Goal: Transaction & Acquisition: Purchase product/service

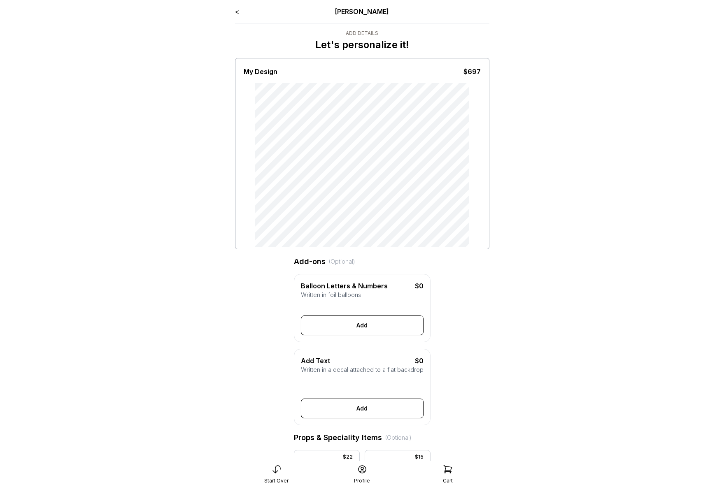
click at [40, 266] on main "< [PERSON_NAME] Add Details Let's personalize it! My Design $697 Add-ons (Optio…" at bounding box center [362, 468] width 724 height 937
drag, startPoint x: 93, startPoint y: 206, endPoint x: 4, endPoint y: 183, distance: 91.7
click at [93, 206] on main "< [PERSON_NAME] Add Details Let's personalize it! My Design $697 Add-ons (Optio…" at bounding box center [362, 468] width 724 height 937
click at [341, 316] on div "Generate Letter Color Number Color Size S M L Save Close Add" at bounding box center [362, 318] width 123 height 33
click at [348, 320] on div "Generate Letter Color Number Color Size S M L Save Close Add" at bounding box center [362, 318] width 123 height 33
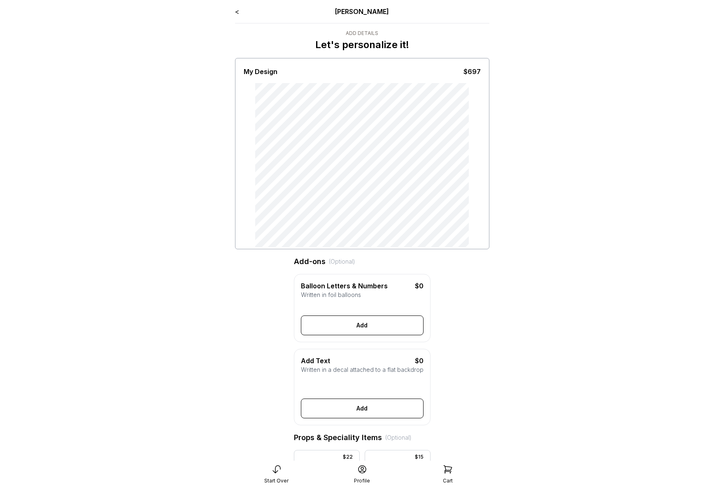
click at [351, 330] on button "Add" at bounding box center [362, 326] width 123 height 20
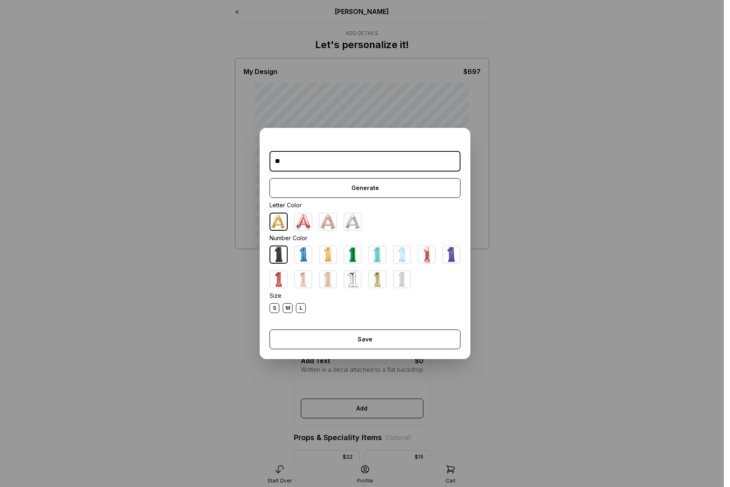
type input "**"
click at [347, 327] on form "Save Close" at bounding box center [364, 336] width 191 height 26
click at [349, 338] on button "Save" at bounding box center [364, 340] width 191 height 20
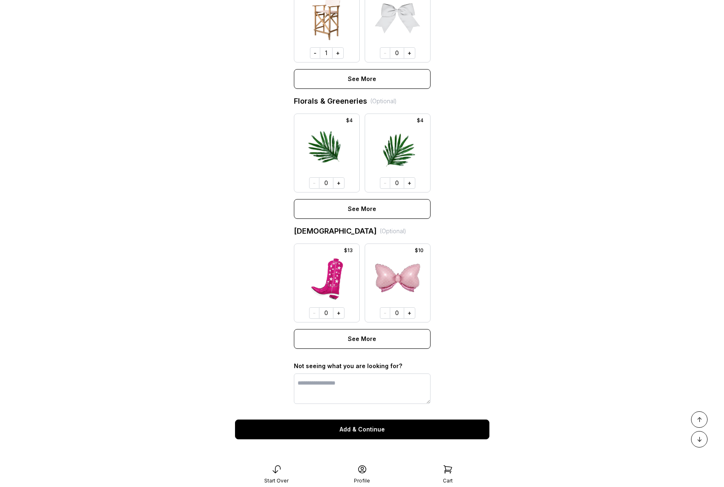
scroll to position [512, 0]
click at [353, 428] on button "Add & Continue" at bounding box center [362, 430] width 254 height 20
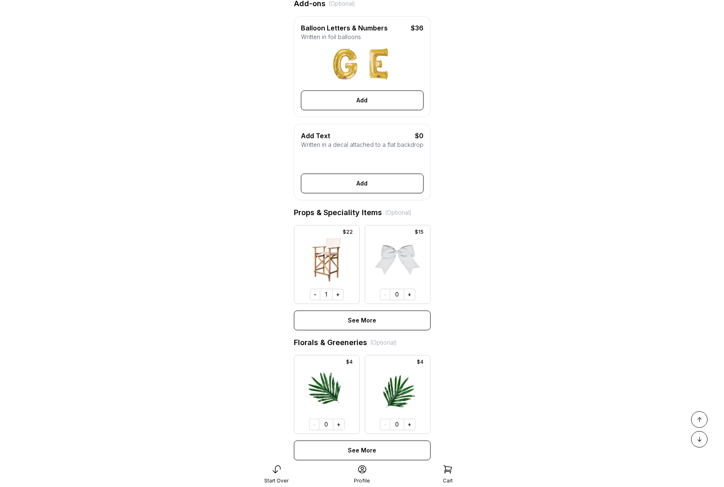
scroll to position [0, 0]
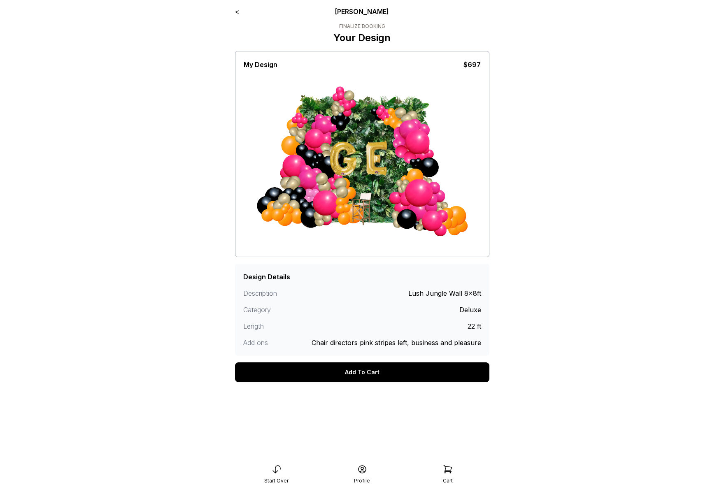
click at [238, 12] on link "<" at bounding box center [237, 11] width 4 height 8
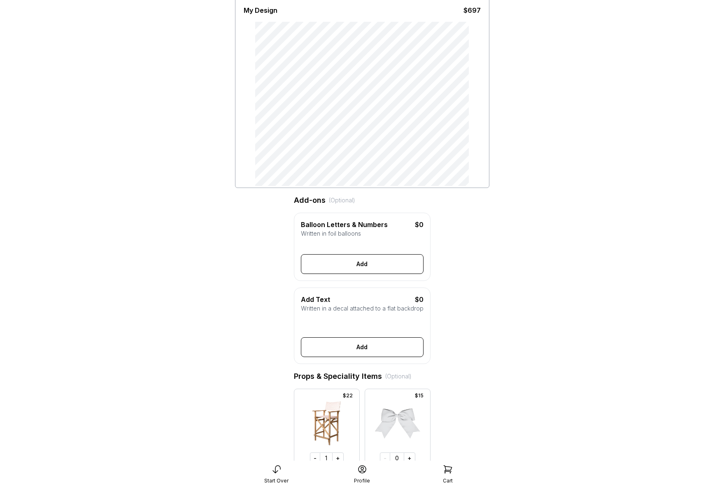
scroll to position [102, 0]
